Goal: Use online tool/utility: Utilize a website feature to perform a specific function

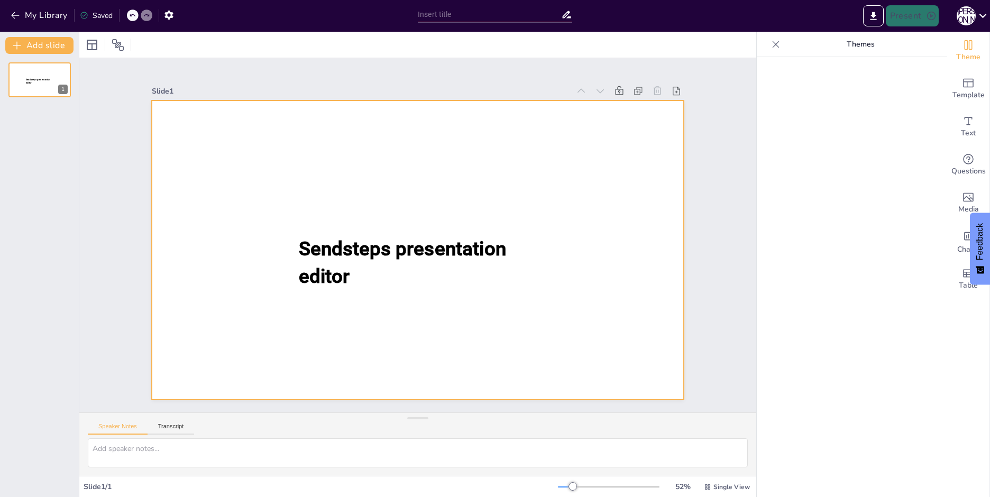
type input "New Sendsteps"
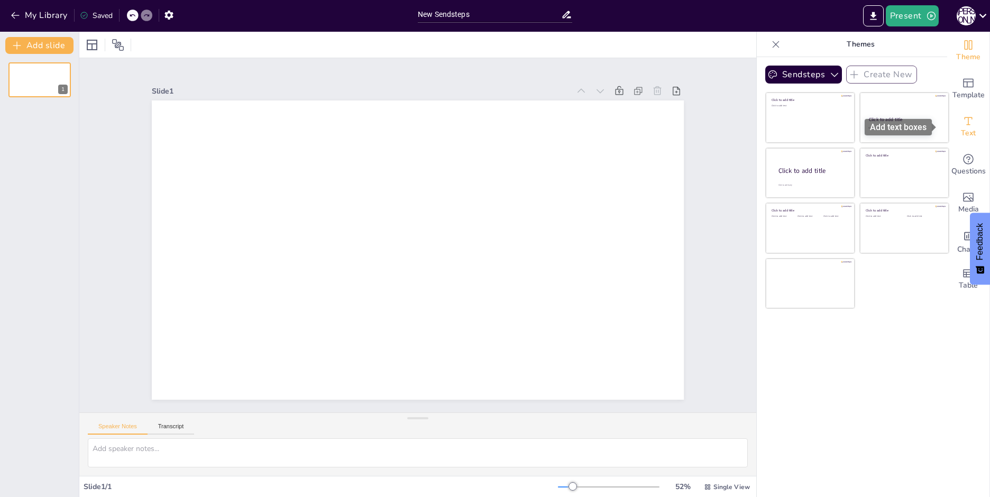
click at [961, 128] on span "Text" at bounding box center [968, 133] width 15 height 12
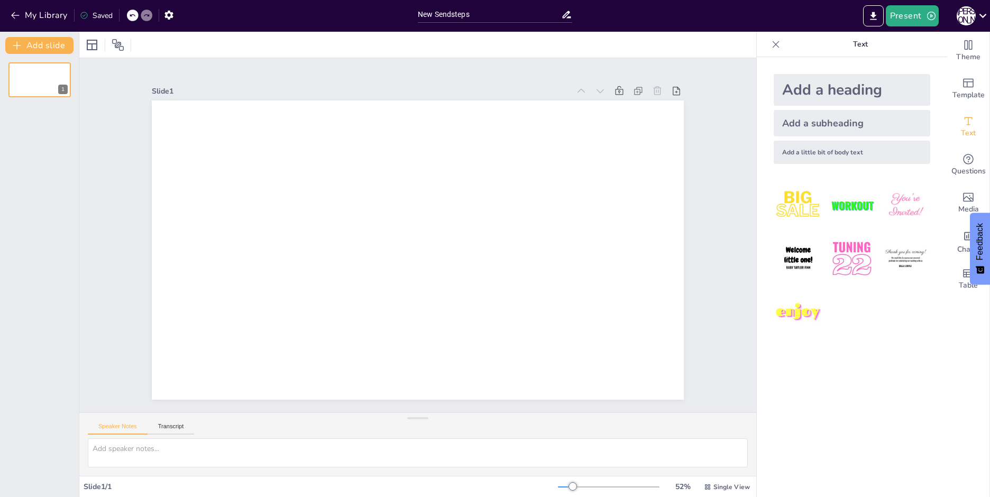
click at [820, 98] on div "Add a heading" at bounding box center [852, 90] width 157 height 32
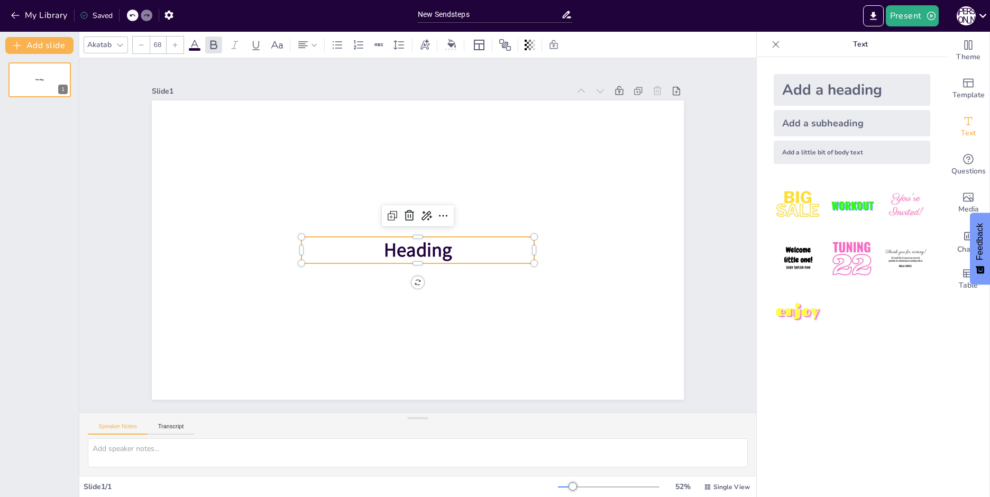
click at [822, 87] on div "Add a heading" at bounding box center [852, 90] width 157 height 32
type input "68"
